Goal: Information Seeking & Learning: Learn about a topic

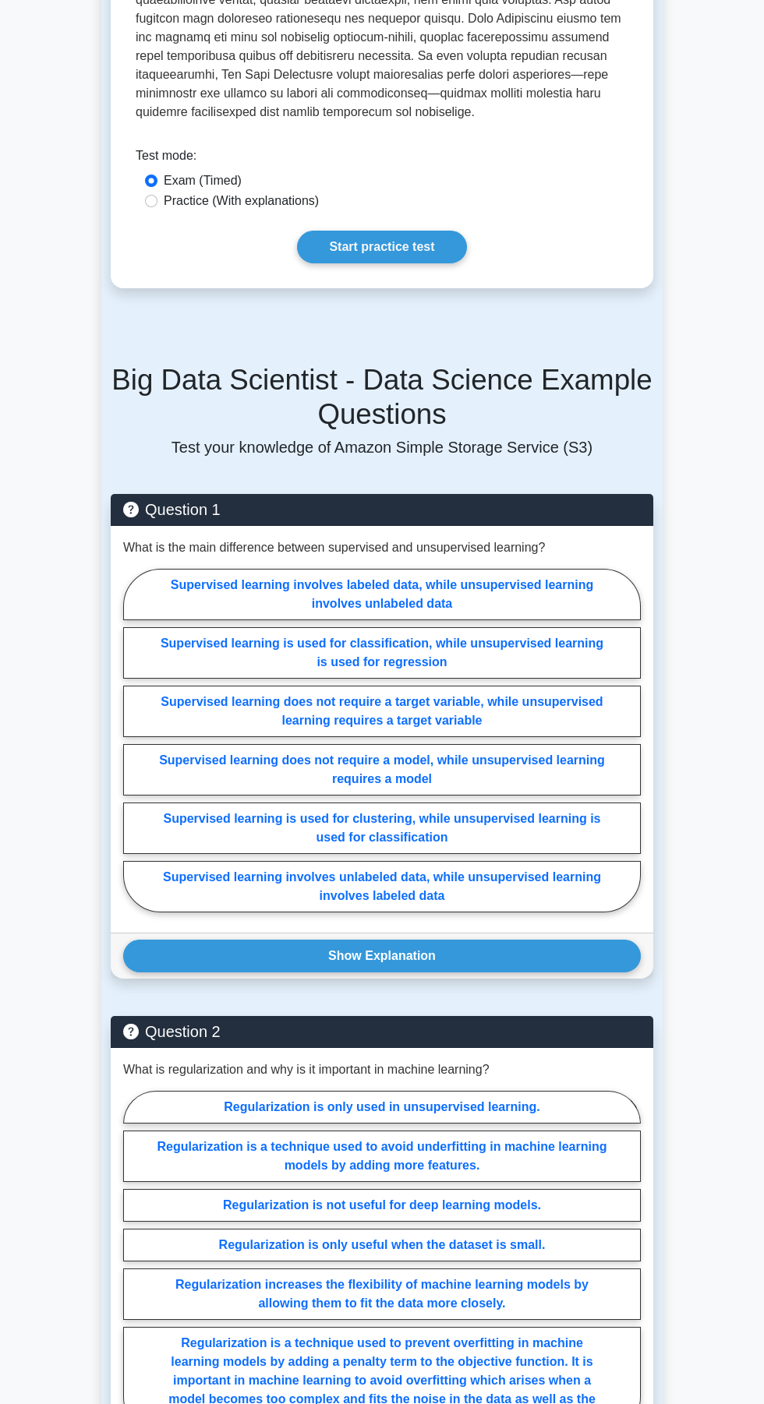
scroll to position [750, 0]
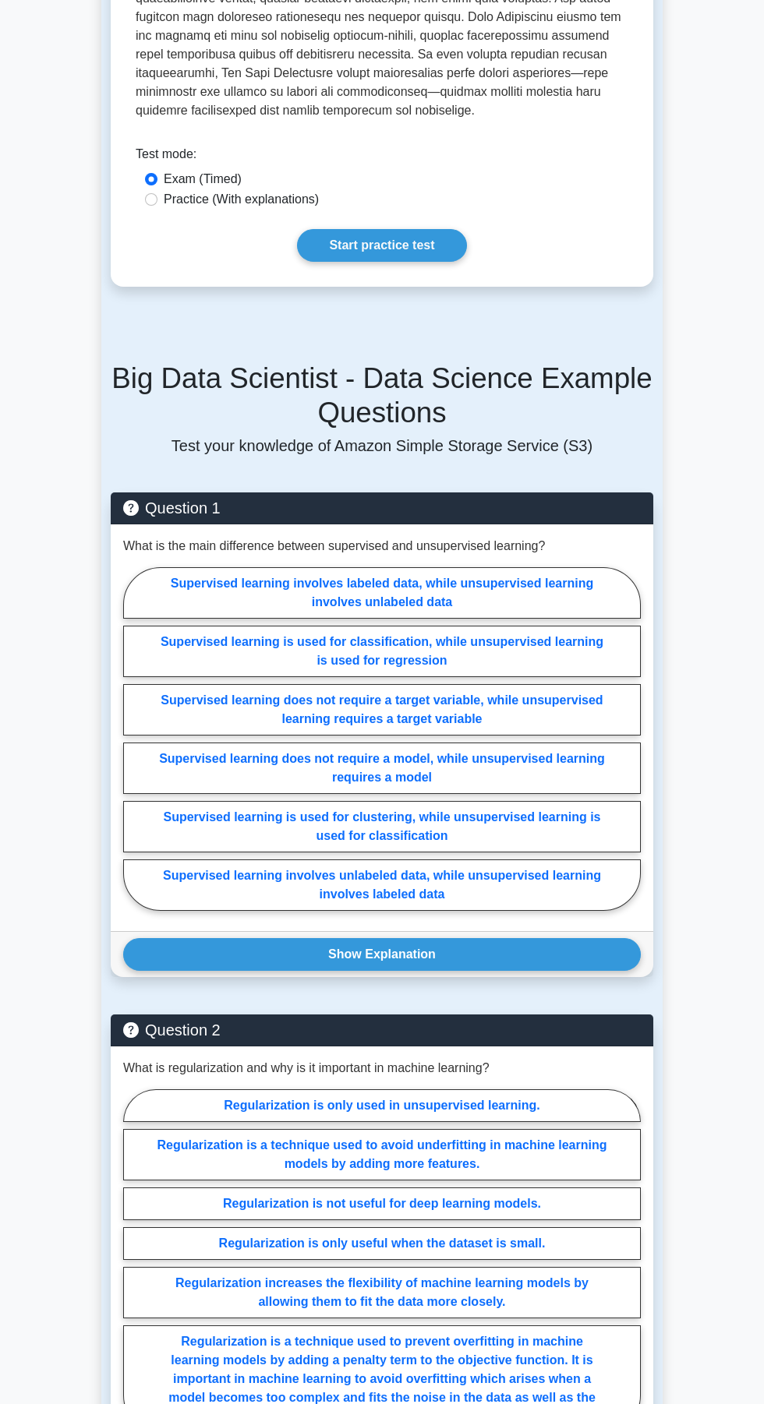
click at [310, 199] on label "Practice (With explanations)" at bounding box center [241, 199] width 155 height 19
click at [157, 199] on input "Practice (With explanations)" at bounding box center [151, 199] width 12 height 12
radio input "true"
click at [151, 175] on input "Exam (Timed)" at bounding box center [151, 179] width 12 height 12
radio input "true"
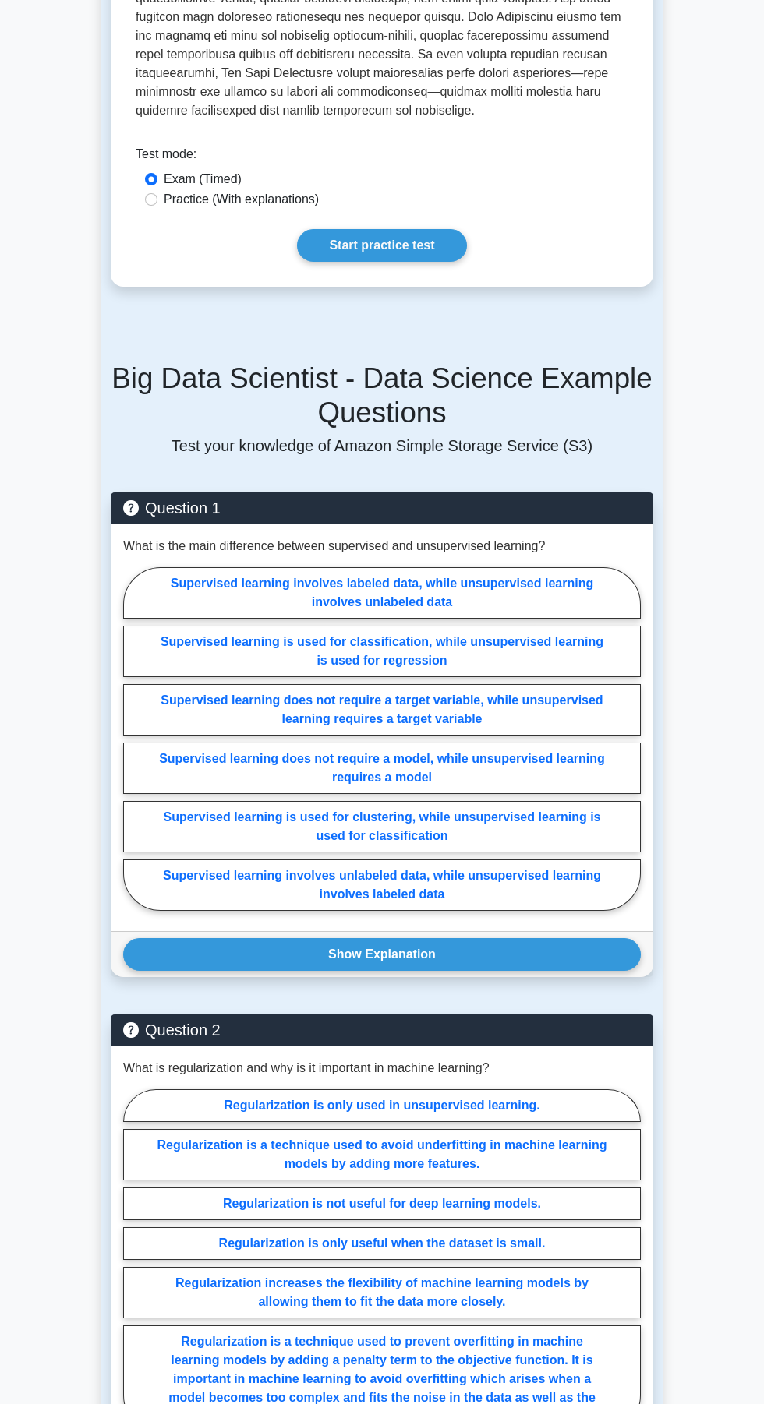
click at [376, 248] on link "Start practice test" at bounding box center [381, 245] width 169 height 33
click at [221, 195] on label "Practice (With explanations)" at bounding box center [241, 199] width 155 height 19
click at [157, 195] on input "Practice (With explanations)" at bounding box center [151, 199] width 12 height 12
radio input "true"
click at [386, 241] on link "Start practice test" at bounding box center [381, 245] width 169 height 33
